Goal: Contribute content: Add original content to the website for others to see

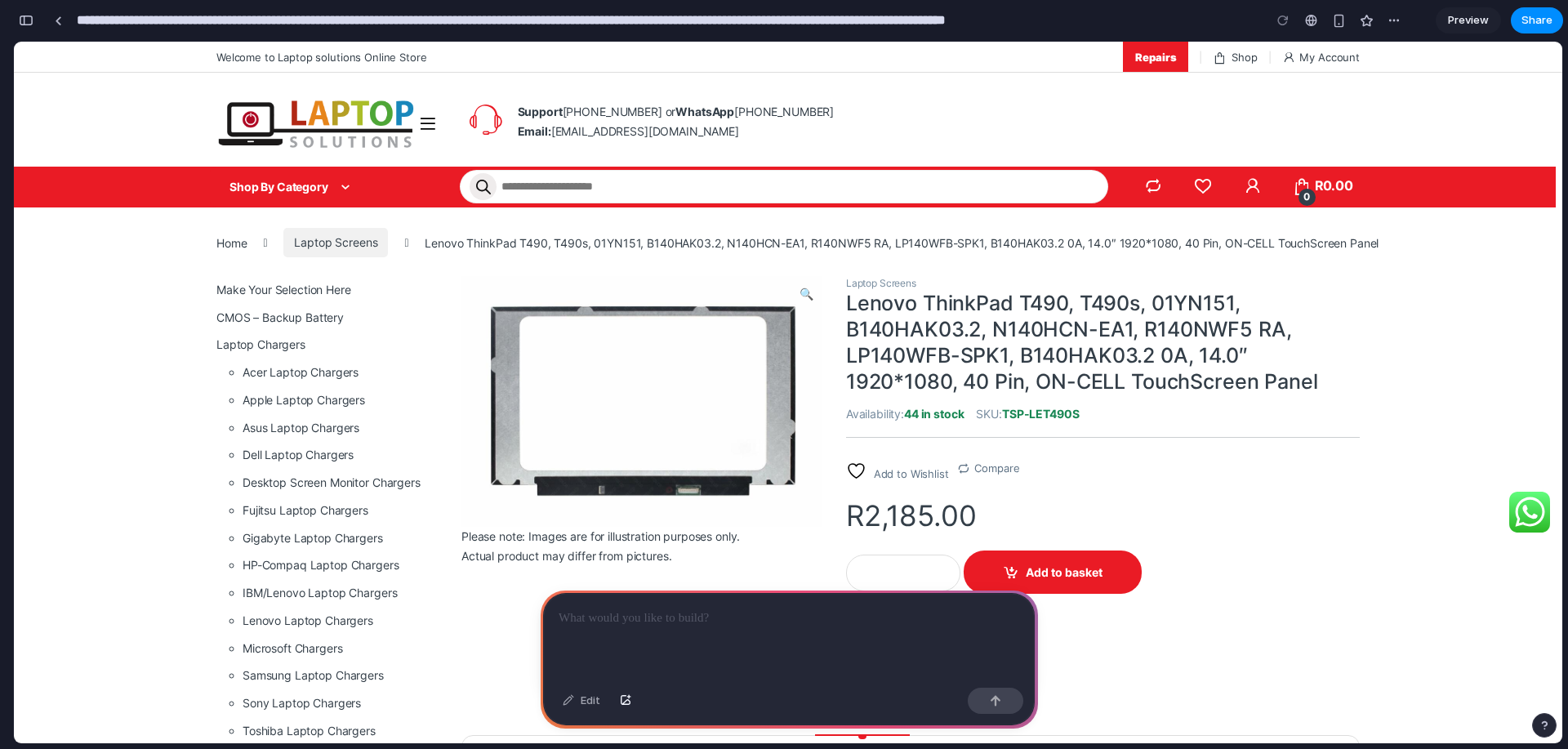
click at [755, 613] on p at bounding box center [789, 618] width 461 height 20
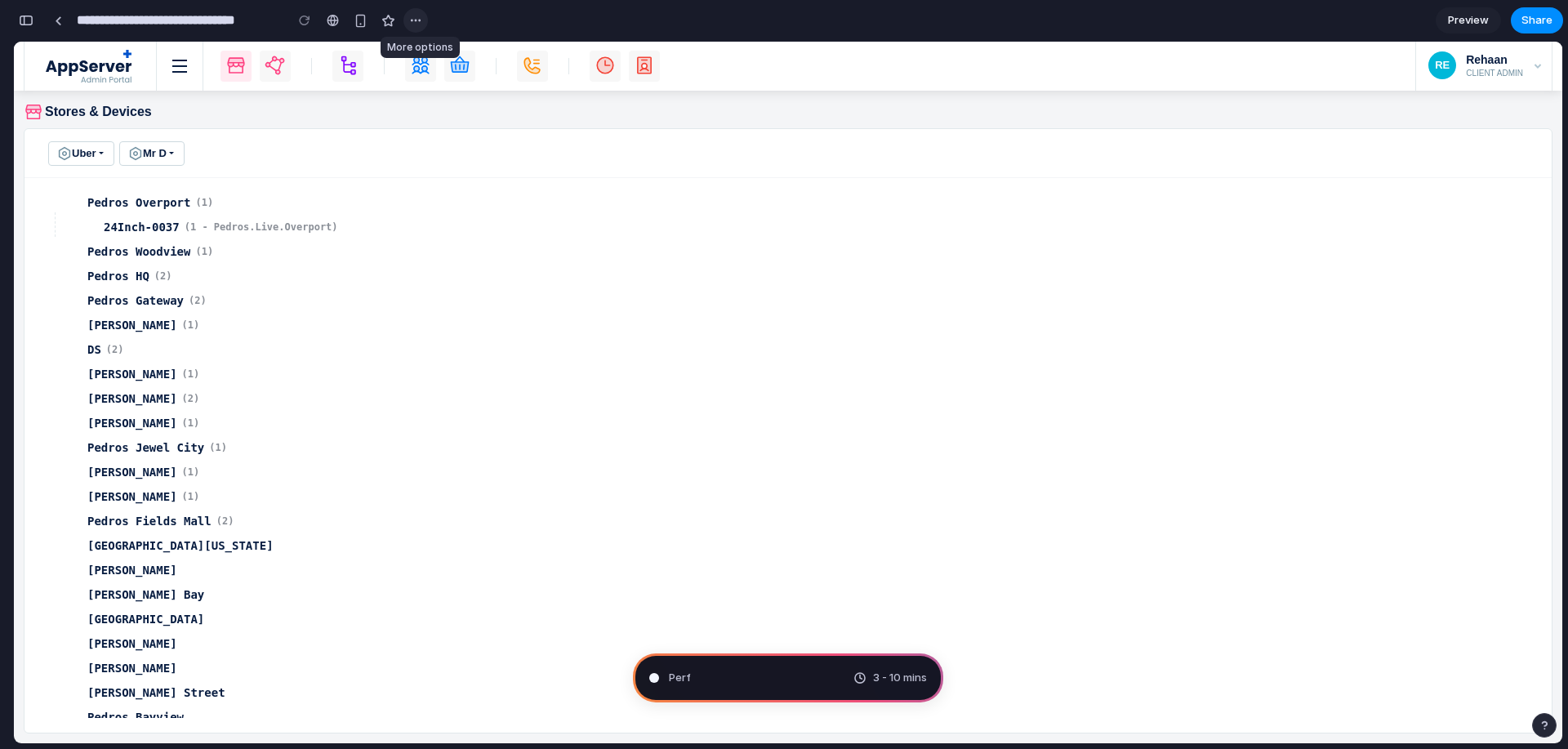
click at [425, 26] on button "button" at bounding box center [416, 21] width 24 height 24
click at [425, 26] on div "Duplicate Delete" at bounding box center [784, 374] width 1568 height 749
click at [757, 667] on div "Channeling Steve Jobs ... 3 - 10 mins" at bounding box center [788, 678] width 311 height 49
